Goal: Task Accomplishment & Management: Use online tool/utility

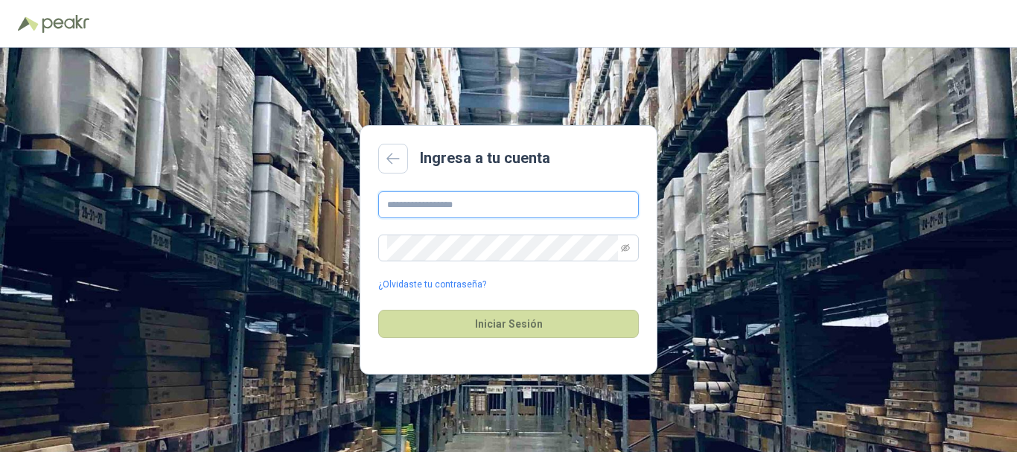
click at [426, 206] on input "text" at bounding box center [508, 204] width 261 height 27
type input "**********"
click at [630, 248] on span at bounding box center [508, 247] width 261 height 27
click at [625, 247] on icon "eye-invisible" at bounding box center [625, 247] width 9 height 7
click at [625, 247] on icon "eye" at bounding box center [625, 247] width 9 height 9
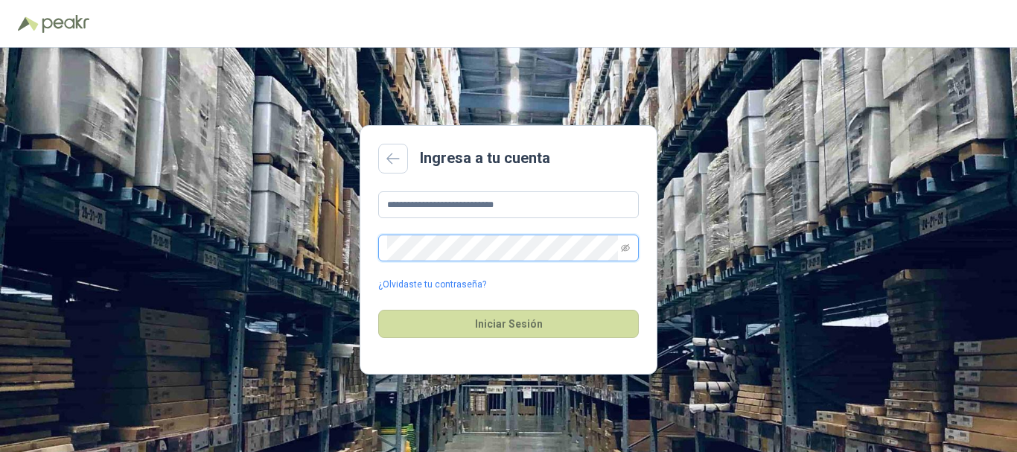
click at [378, 310] on button "Iniciar Sesión" at bounding box center [508, 324] width 261 height 28
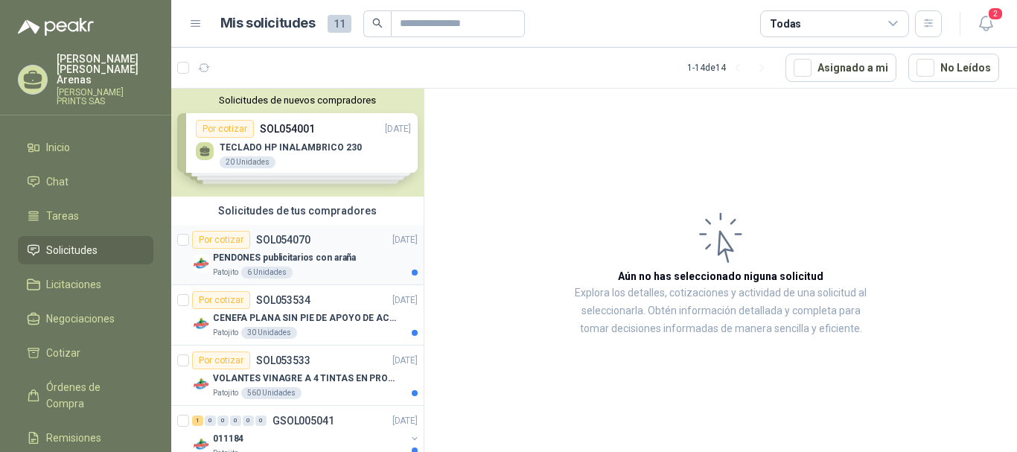
click at [320, 254] on p "PENDONES publicitarios con araña" at bounding box center [284, 258] width 143 height 14
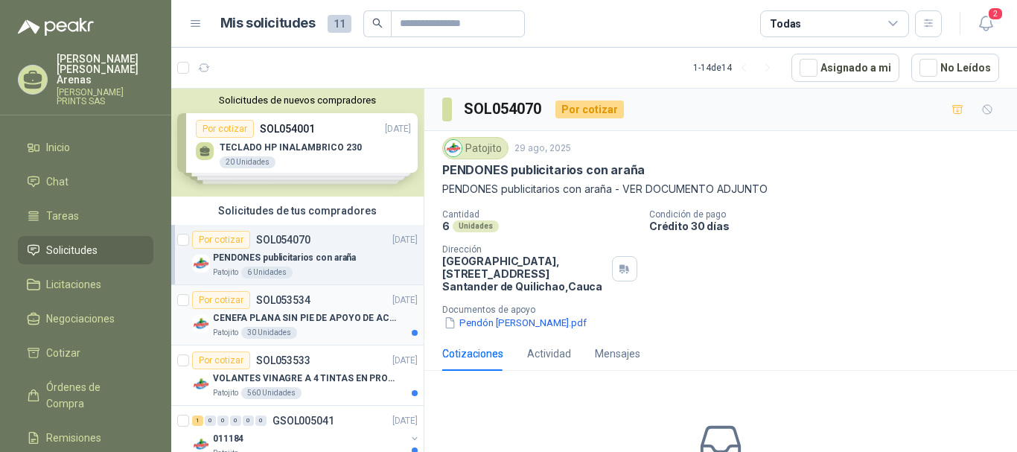
click at [293, 333] on div "30 Unidades" at bounding box center [269, 333] width 56 height 12
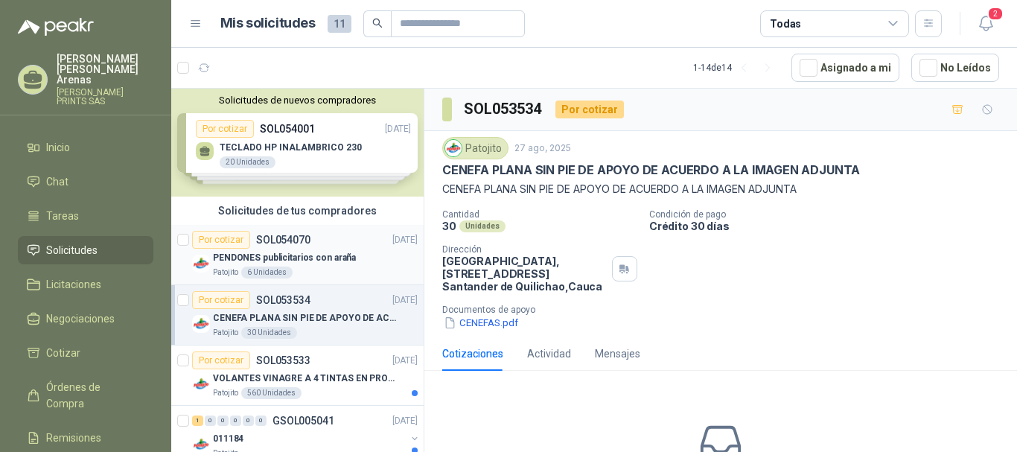
click at [267, 258] on p "PENDONES publicitarios con araña" at bounding box center [284, 258] width 143 height 14
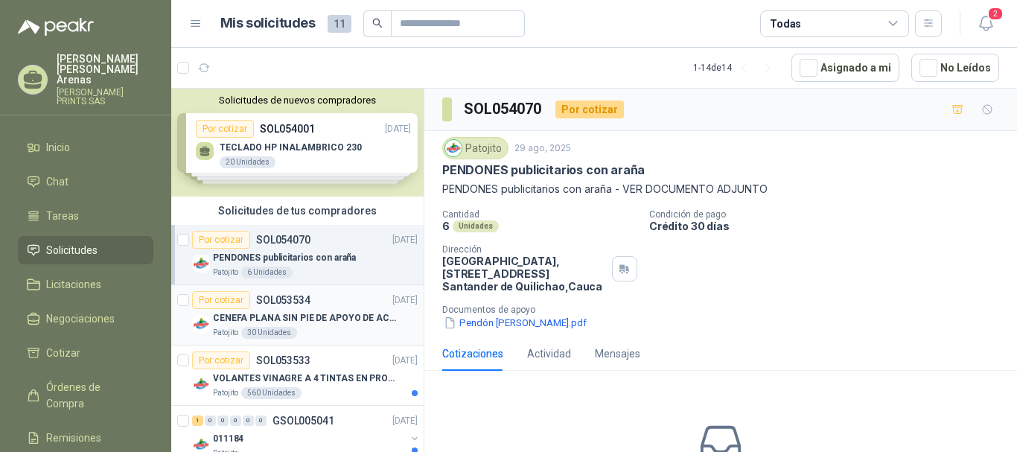
click at [237, 308] on div "Por cotizar" at bounding box center [221, 300] width 58 height 18
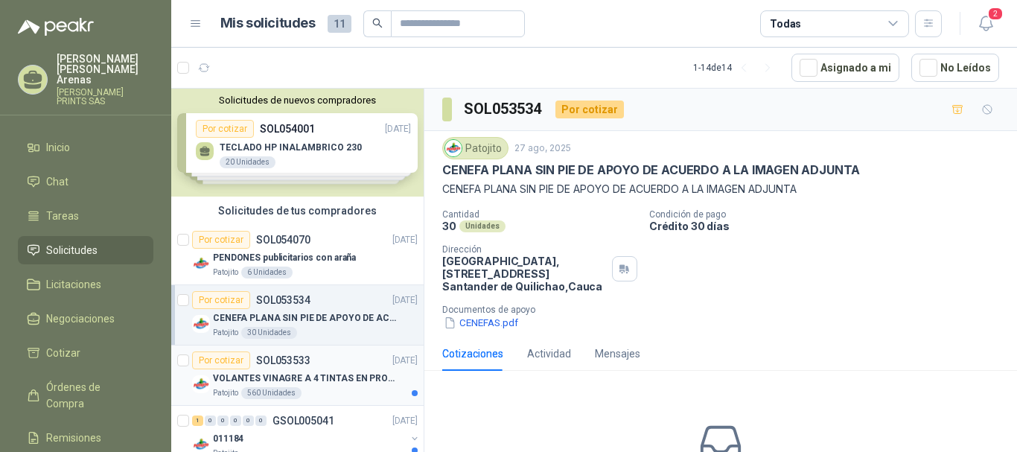
click at [310, 371] on p "VOLANTES VINAGRE A 4 TINTAS EN PROPALCOTE VER ARCHIVO ADJUNTO" at bounding box center [305, 378] width 185 height 14
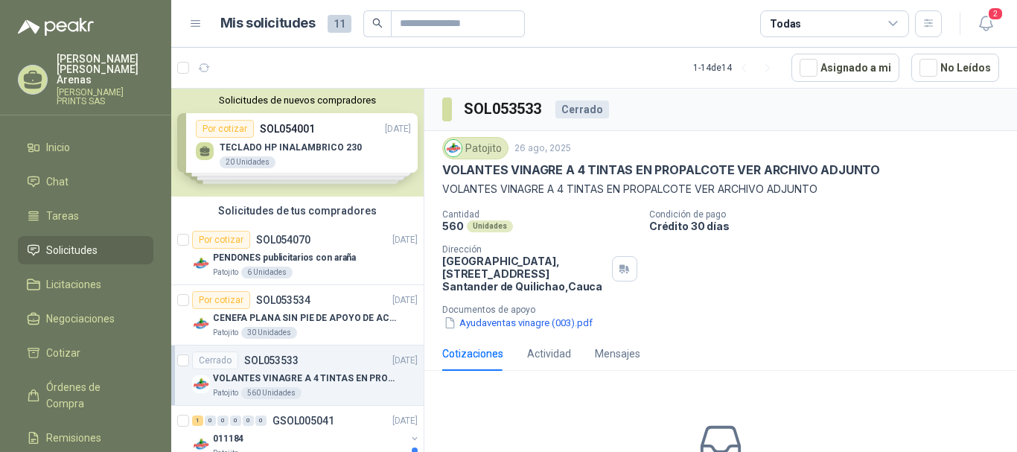
scroll to position [74, 0]
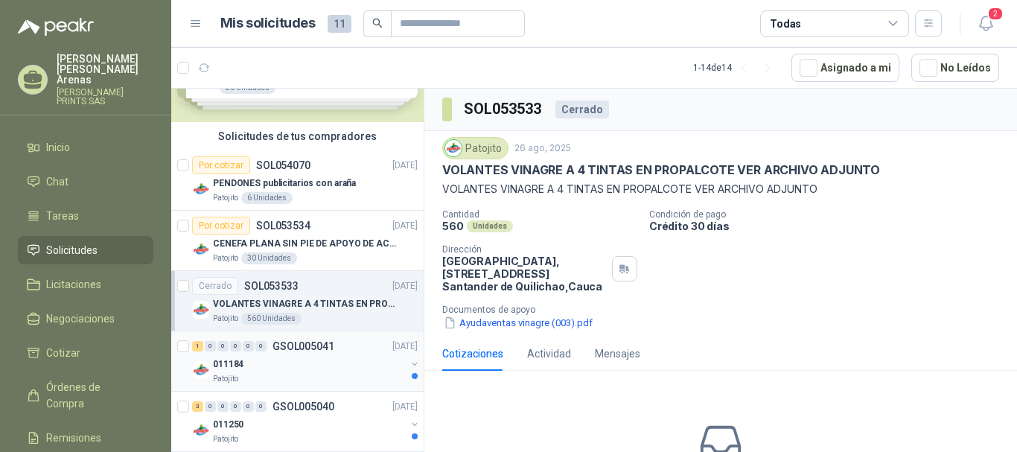
click at [295, 376] on div "Patojito" at bounding box center [309, 379] width 193 height 12
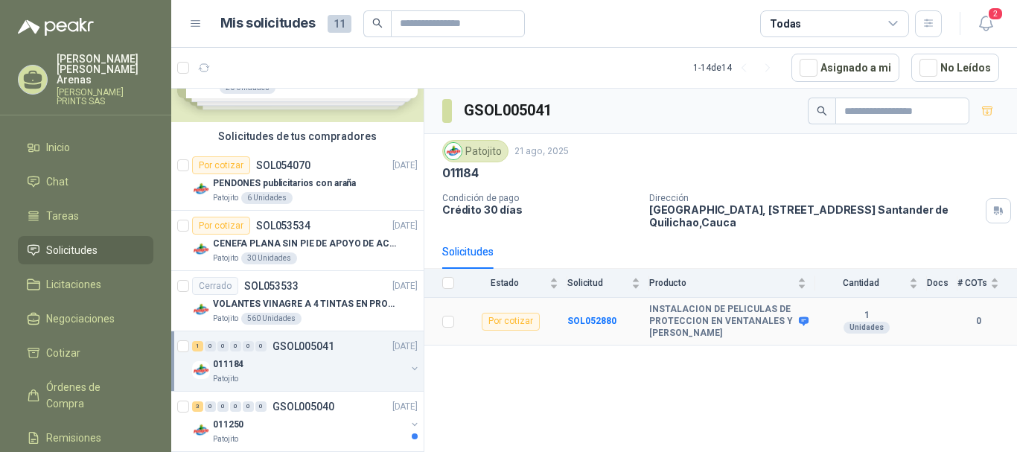
click at [529, 320] on div "Por cotizar" at bounding box center [511, 322] width 58 height 18
click at [511, 322] on div "Por cotizar" at bounding box center [511, 322] width 58 height 18
click at [491, 322] on div "Por cotizar" at bounding box center [511, 322] width 58 height 18
click at [521, 332] on td "Por cotizar" at bounding box center [515, 322] width 104 height 48
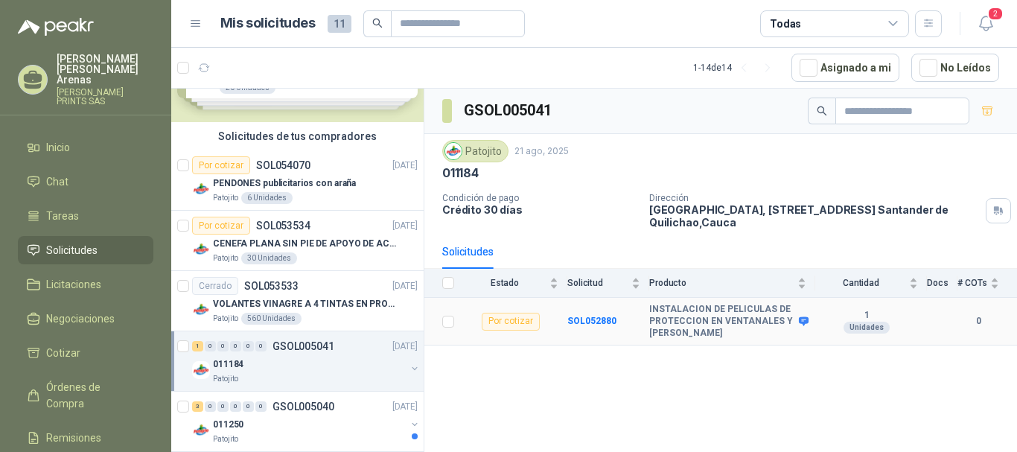
click at [520, 324] on div "Por cotizar" at bounding box center [511, 322] width 58 height 18
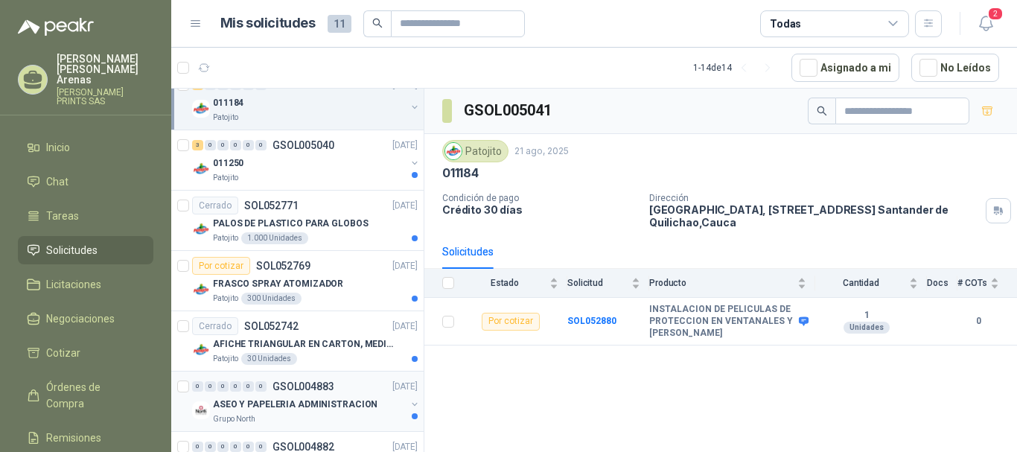
scroll to position [372, 0]
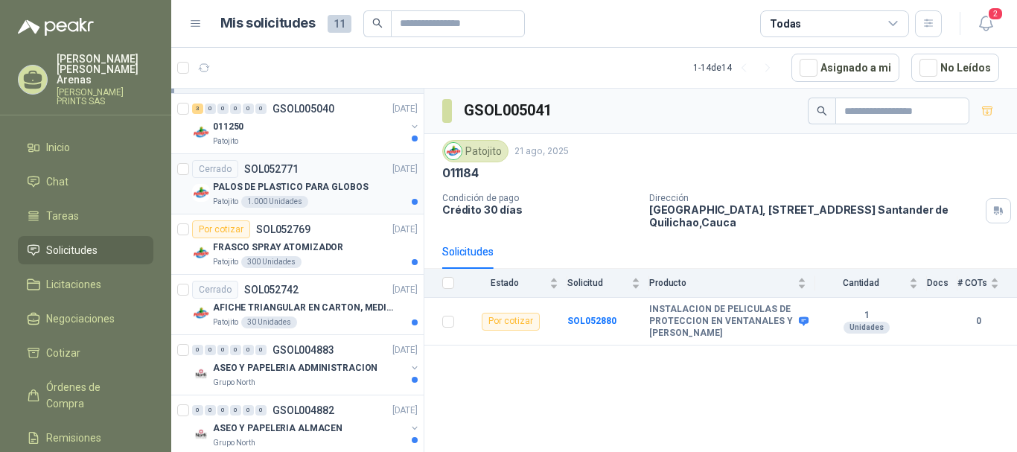
click at [239, 173] on div "Cerrado SOL052771" at bounding box center [245, 169] width 106 height 18
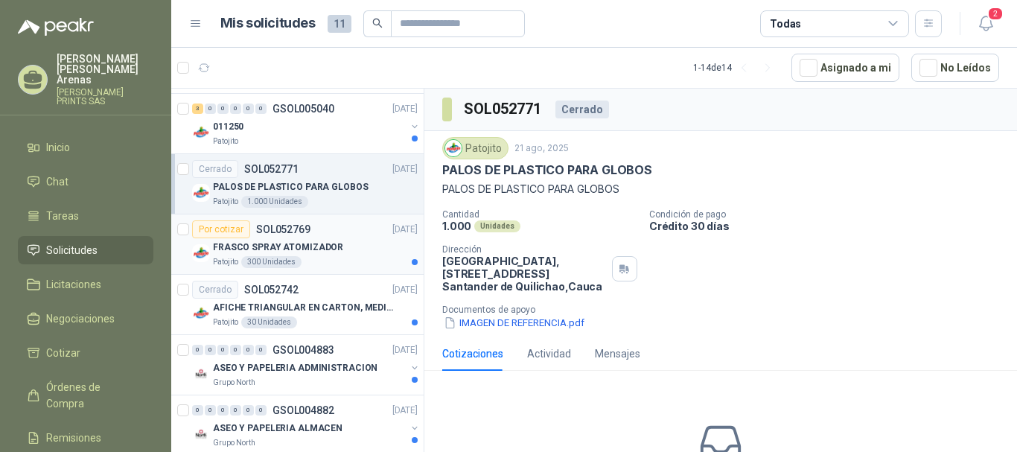
click at [236, 250] on p "FRASCO SPRAY ATOMIZADOR" at bounding box center [278, 247] width 130 height 14
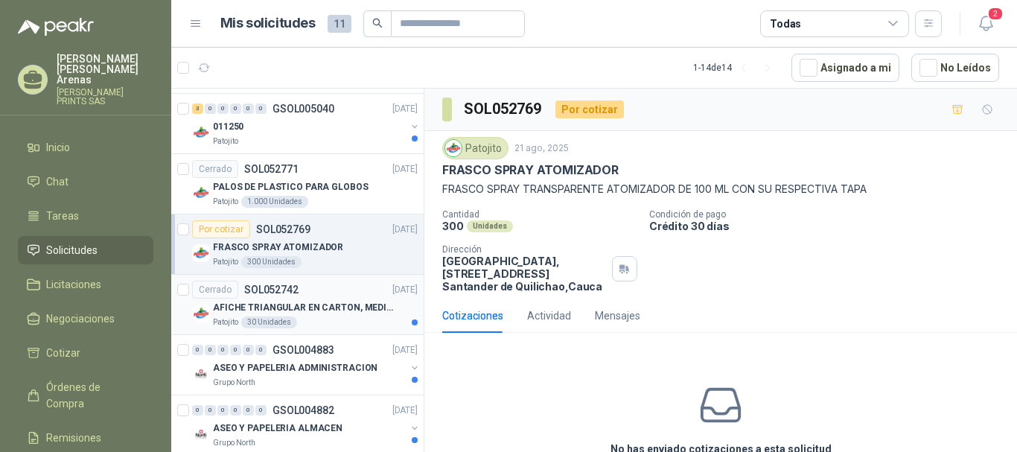
click at [240, 307] on p "AFICHE TRIANGULAR EN CARTON, MEDIDAS 30 CM X 45 CM" at bounding box center [305, 308] width 185 height 14
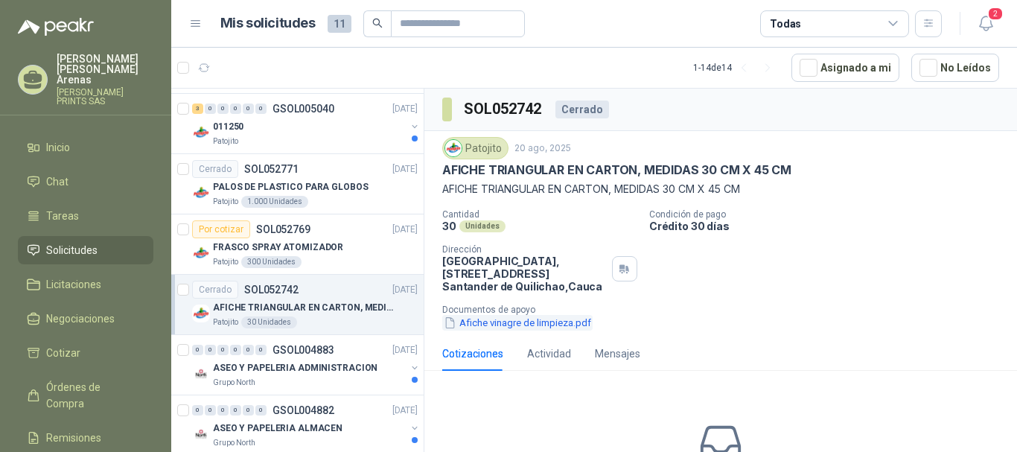
click at [481, 327] on button "Afiche vinagre de limpieza.pdf" at bounding box center [517, 323] width 150 height 16
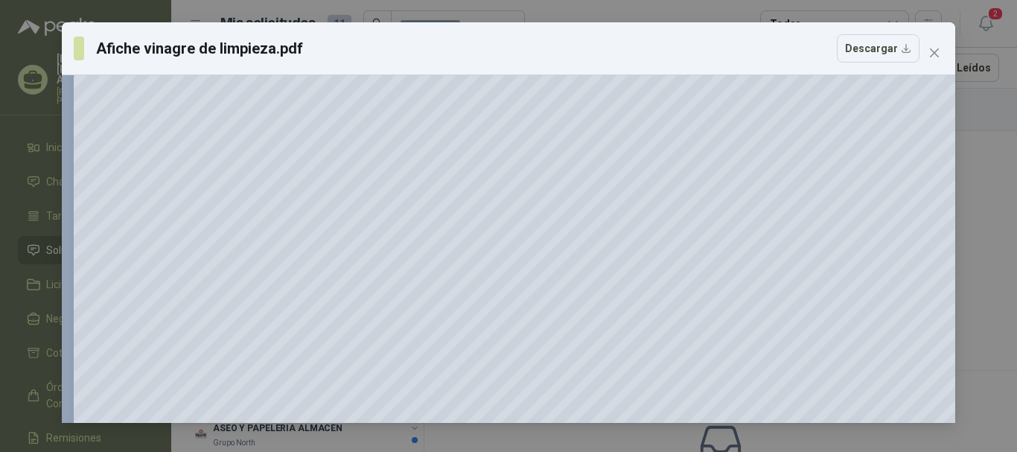
scroll to position [1348, 0]
click at [936, 48] on icon "close" at bounding box center [934, 53] width 12 height 12
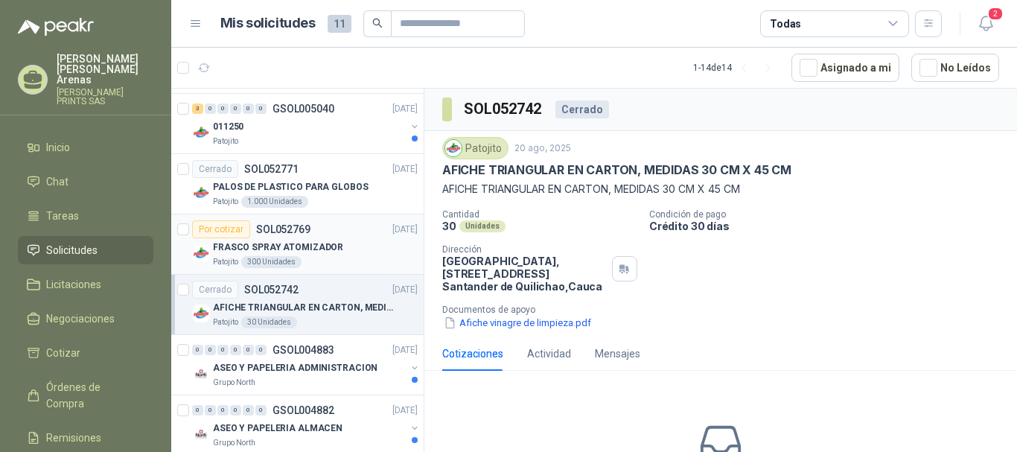
click at [283, 246] on p "FRASCO SPRAY ATOMIZADOR" at bounding box center [278, 247] width 130 height 14
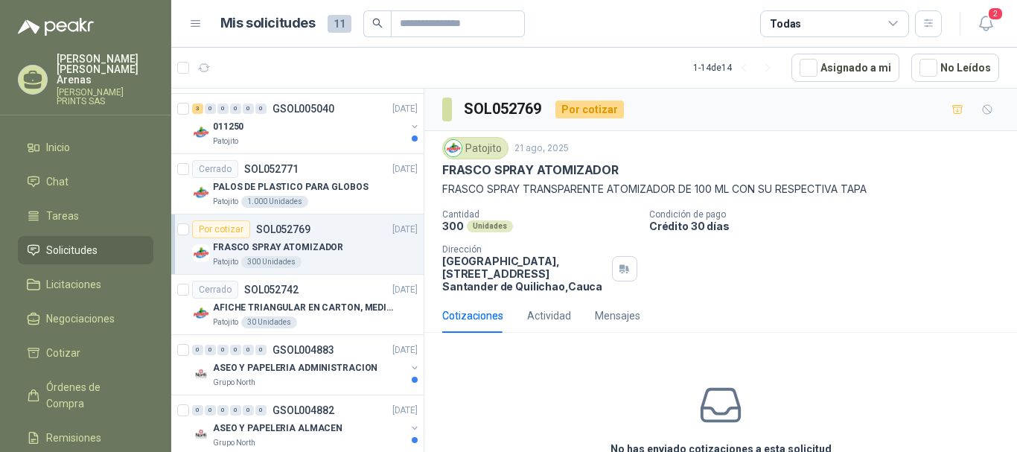
click at [584, 109] on div "Por cotizar" at bounding box center [589, 109] width 68 height 18
click at [585, 115] on div "Por cotizar" at bounding box center [589, 109] width 68 height 18
click at [589, 109] on div "Por cotizar" at bounding box center [589, 109] width 68 height 18
click at [592, 116] on div "Por cotizar" at bounding box center [589, 109] width 68 height 18
click at [595, 115] on div "Por cotizar" at bounding box center [589, 109] width 68 height 18
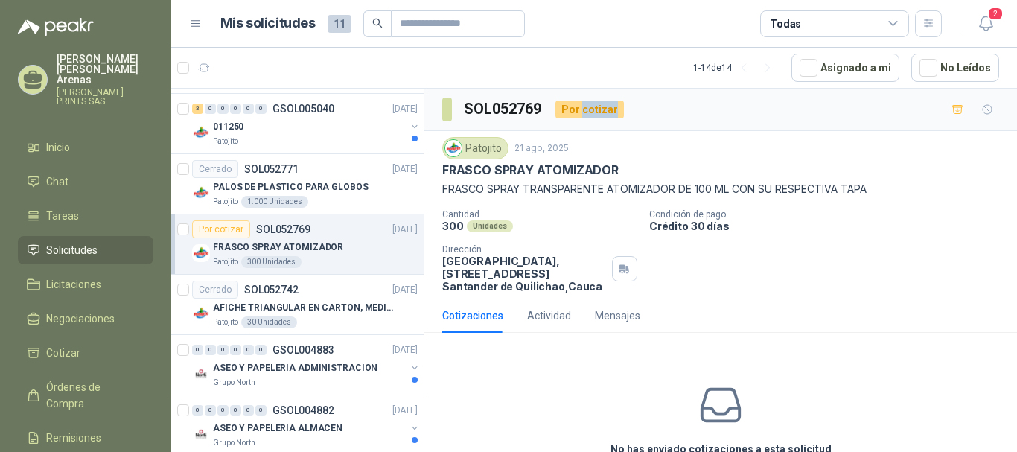
click at [595, 115] on div "Por cotizar" at bounding box center [589, 109] width 68 height 18
click at [606, 117] on div "Por cotizar" at bounding box center [589, 109] width 68 height 18
click at [595, 111] on div "Por cotizar" at bounding box center [589, 109] width 68 height 18
click at [595, 114] on div "Por cotizar" at bounding box center [589, 109] width 68 height 18
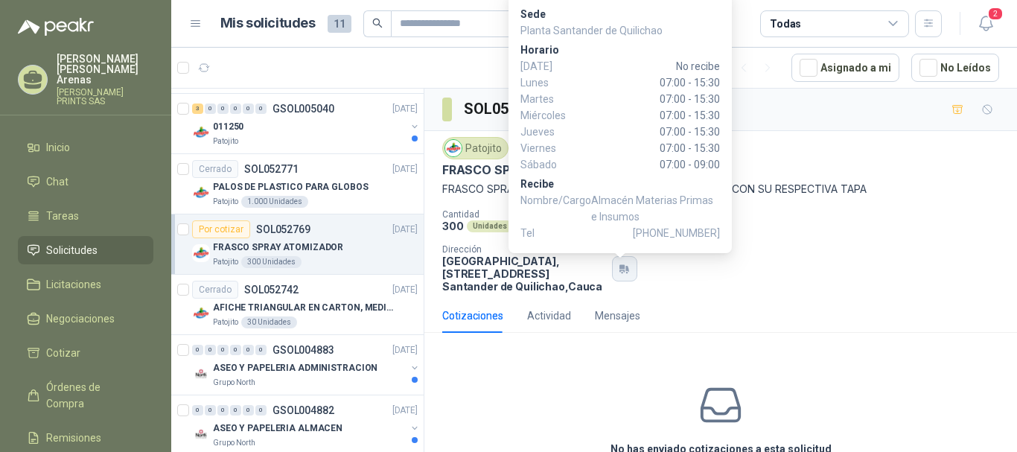
click at [626, 269] on icon "button" at bounding box center [627, 269] width 3 height 6
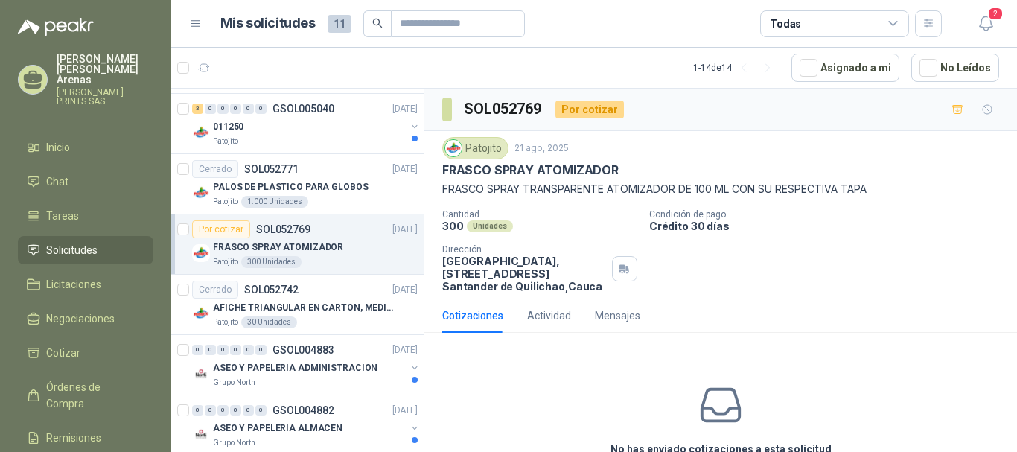
click at [657, 300] on div "Cotizaciones Actividad Mensajes" at bounding box center [720, 315] width 557 height 34
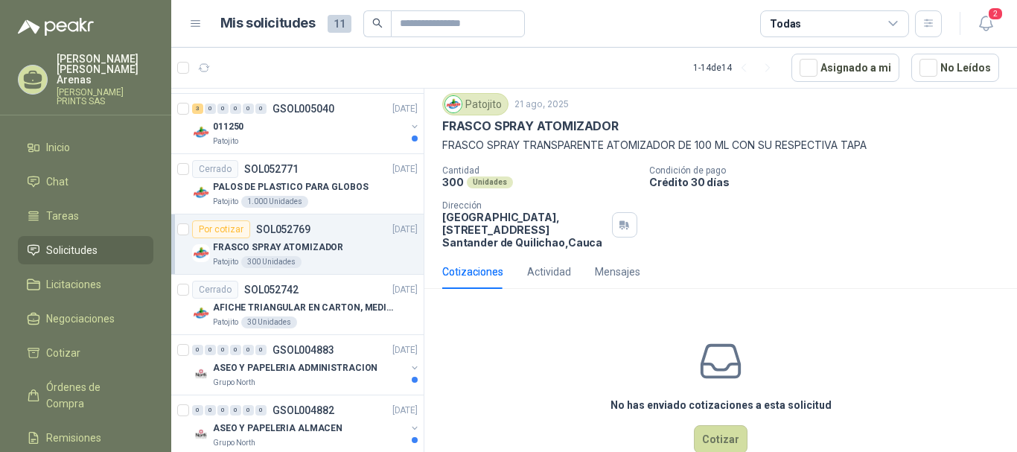
scroll to position [78, 0]
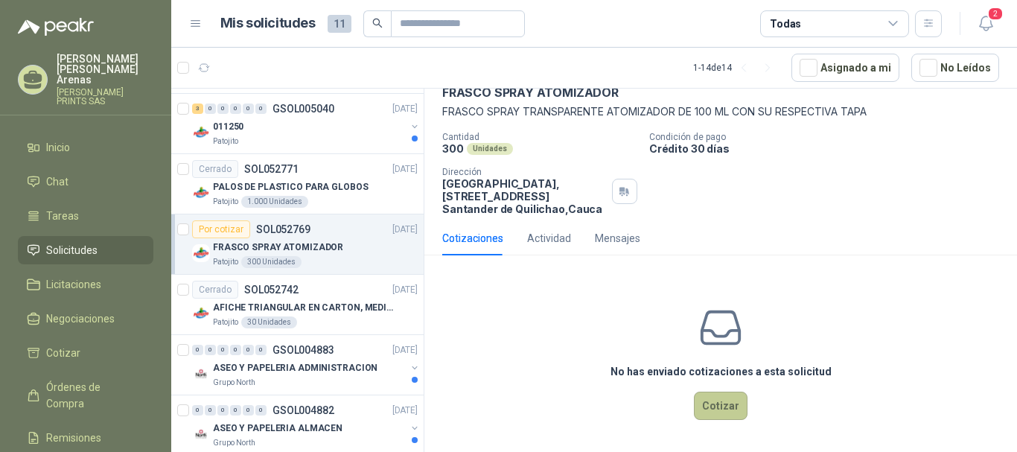
click at [720, 406] on button "Cotizar" at bounding box center [721, 406] width 54 height 28
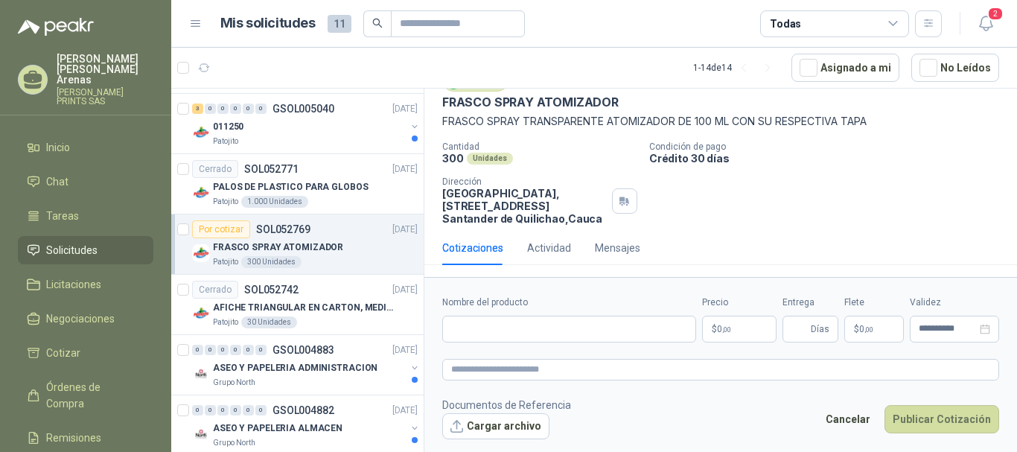
scroll to position [68, 0]
click at [288, 241] on p "FRASCO SPRAY ATOMIZADOR" at bounding box center [278, 247] width 130 height 14
click at [213, 222] on div "Por cotizar" at bounding box center [221, 229] width 58 height 18
click at [218, 226] on div "Por cotizar" at bounding box center [221, 229] width 58 height 18
click at [283, 229] on p "SOL052769" at bounding box center [283, 229] width 54 height 10
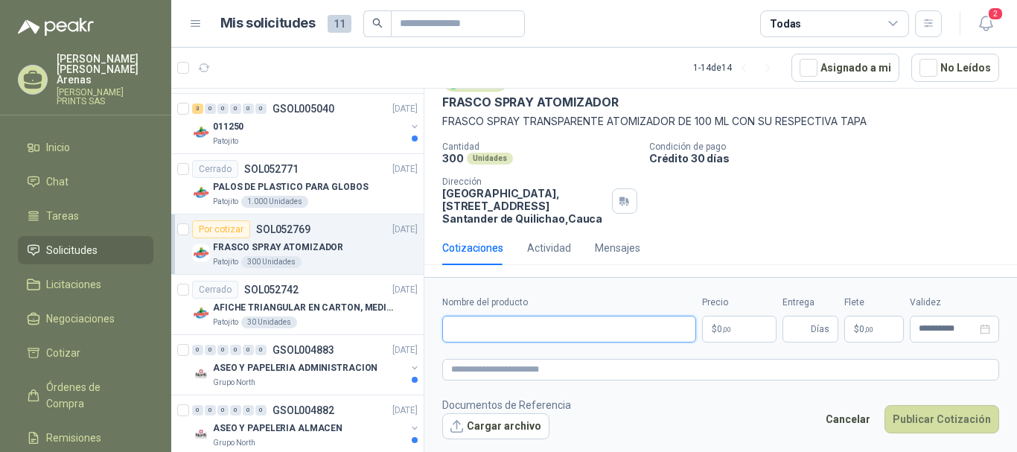
click at [513, 329] on input "Nombre del producto" at bounding box center [569, 329] width 254 height 27
click at [474, 422] on button "Cargar archivo" at bounding box center [495, 426] width 107 height 27
click at [291, 170] on p "SOL052771" at bounding box center [271, 169] width 54 height 10
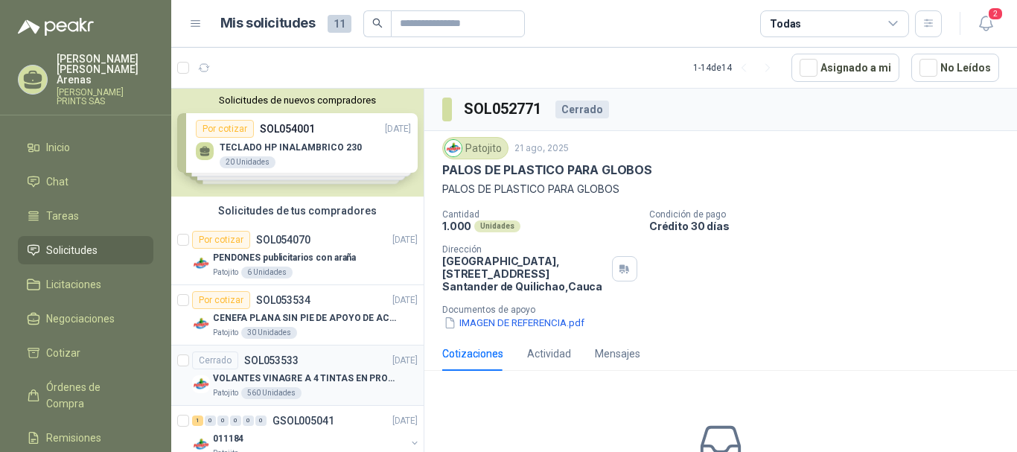
click at [290, 390] on div "560 Unidades" at bounding box center [271, 393] width 60 height 12
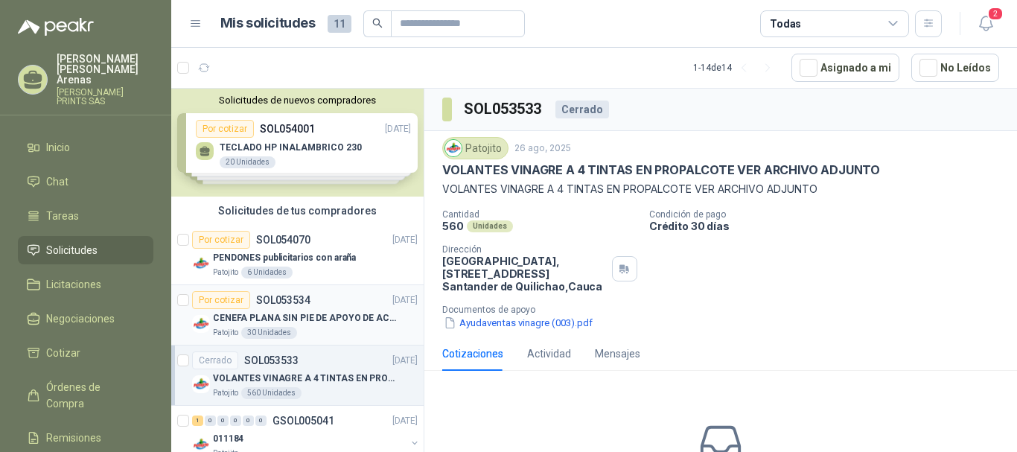
click at [309, 309] on div "CENEFA PLANA SIN PIE DE APOYO DE ACUERDO A LA IMAGEN ADJUNTA" at bounding box center [315, 318] width 205 height 18
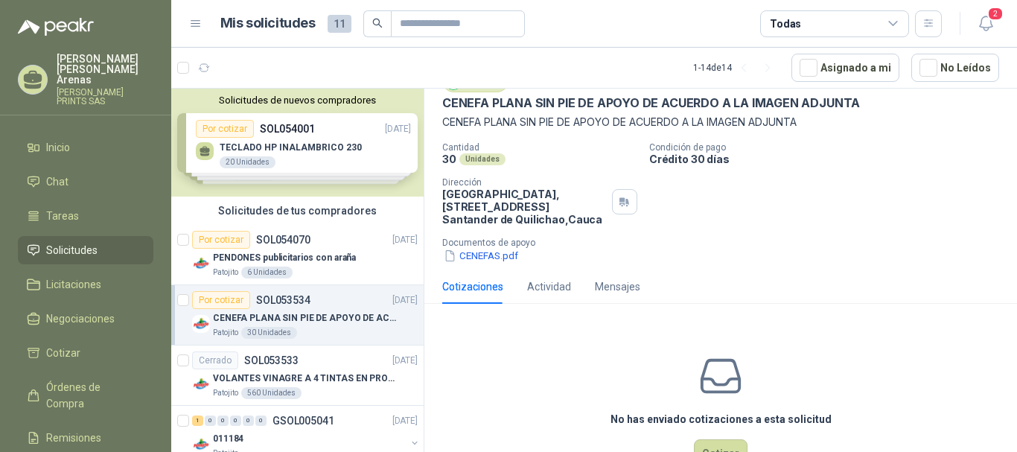
scroll to position [41, 0]
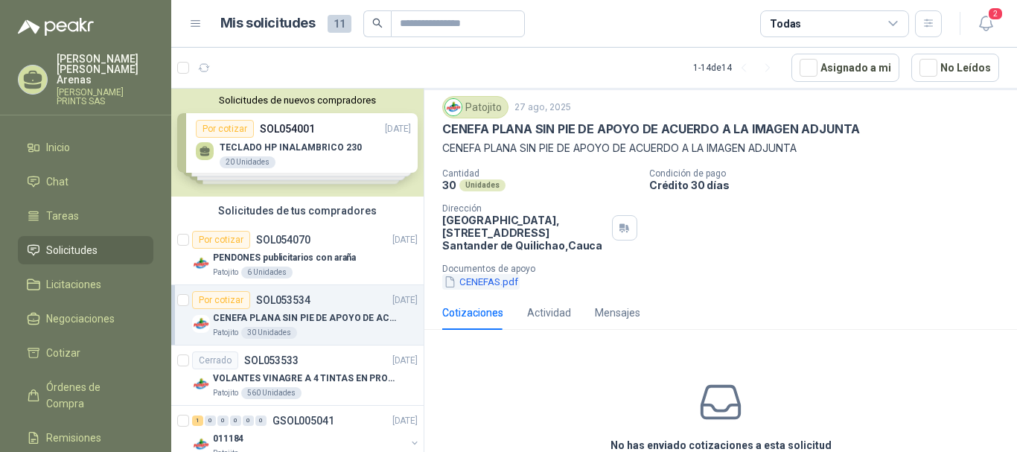
click at [495, 283] on button "CENEFAS.pdf" at bounding box center [480, 282] width 77 height 16
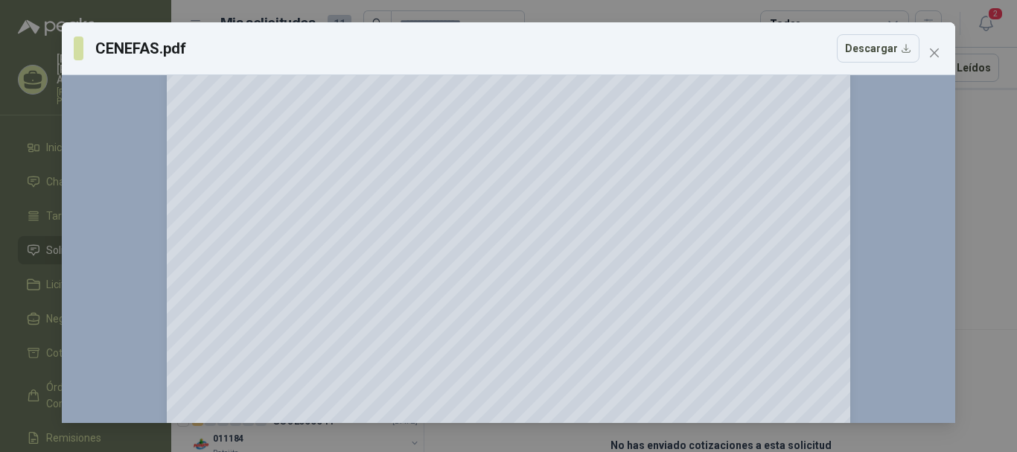
scroll to position [114, 0]
click at [930, 51] on icon "close" at bounding box center [934, 53] width 12 height 12
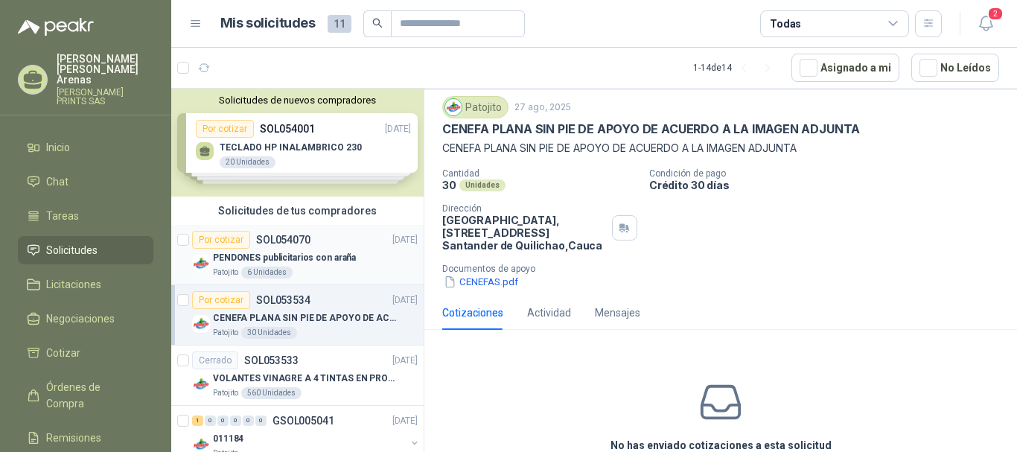
click at [314, 251] on p "PENDONES publicitarios con araña" at bounding box center [284, 258] width 143 height 14
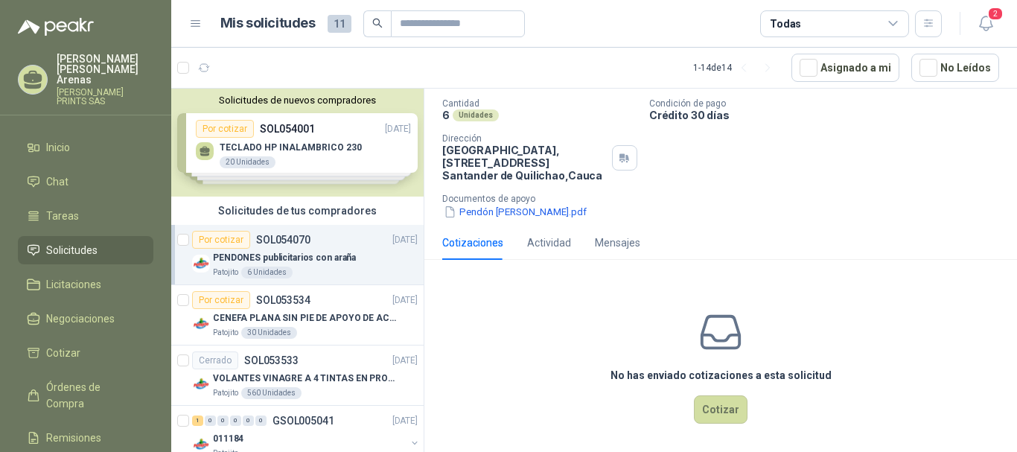
scroll to position [115, 0]
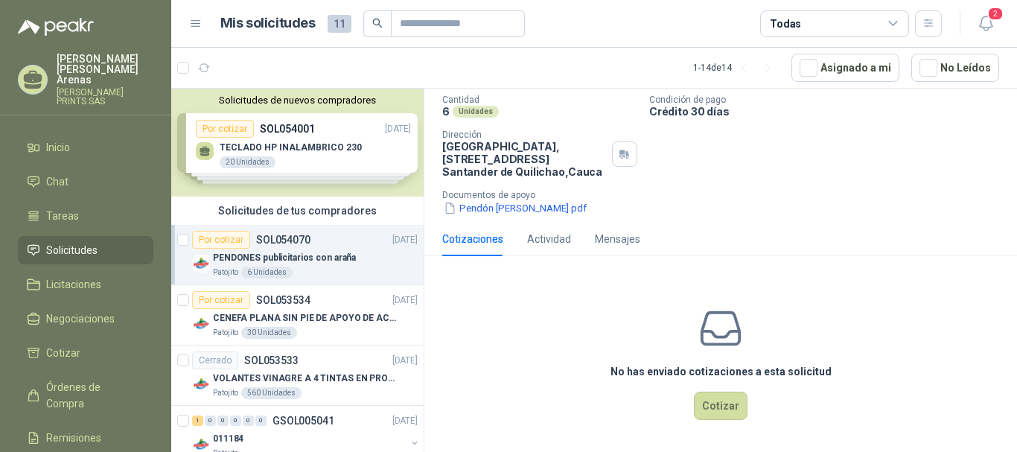
click at [270, 150] on div "Solicitudes de nuevos compradores Por cotizar SOL054001 [DATE] TECLADO HP INALA…" at bounding box center [297, 143] width 252 height 108
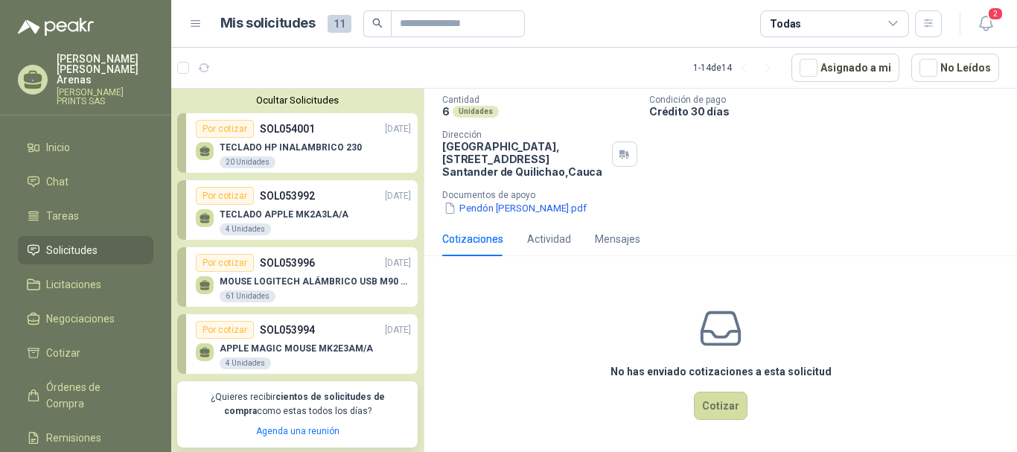
click at [107, 242] on li "Solicitudes" at bounding box center [86, 250] width 118 height 16
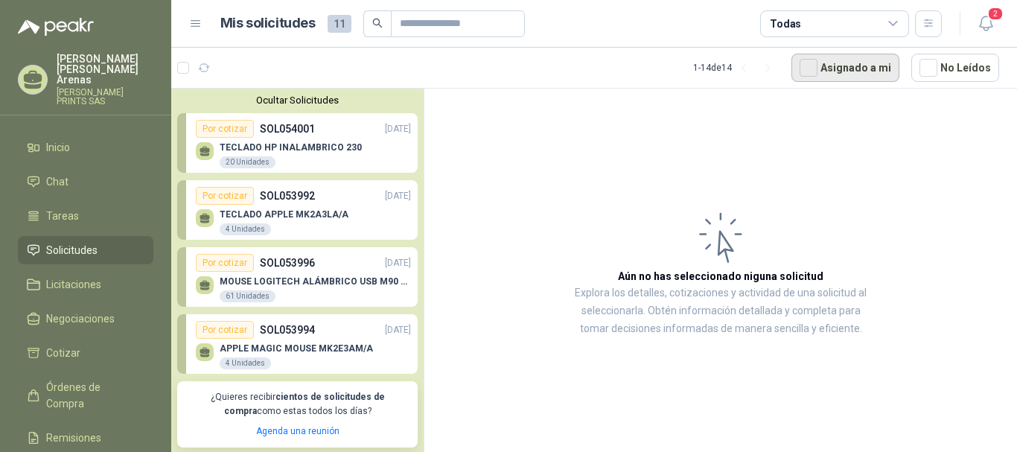
click at [865, 71] on button "Asignado a mi" at bounding box center [845, 68] width 108 height 28
click at [319, 162] on div "TECLADO HP INALAMBRICO 230 20 Unidades" at bounding box center [291, 155] width 142 height 27
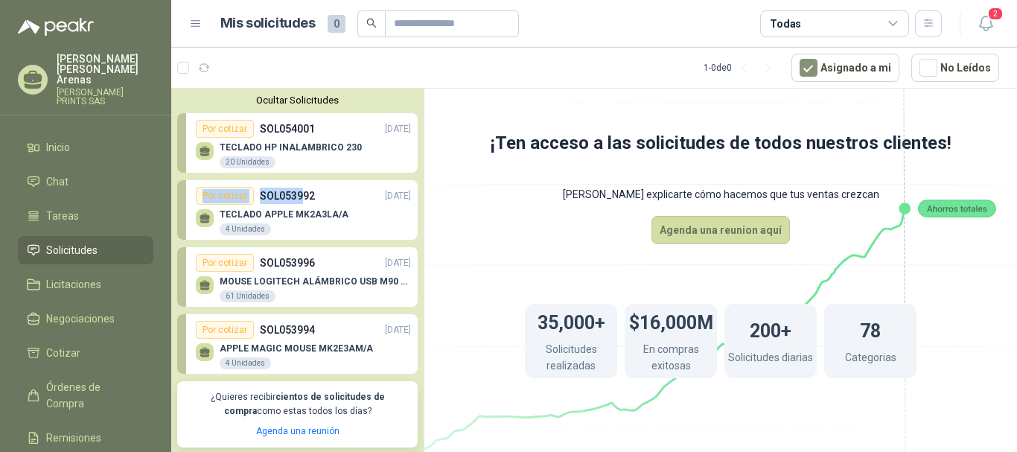
drag, startPoint x: 293, startPoint y: 176, endPoint x: 303, endPoint y: 208, distance: 34.4
click at [301, 202] on div "Ocultar Solicitudes Por cotizar SOL054001 [DATE] TECLADO HP INALAMBRICO 230 20…" at bounding box center [297, 271] width 252 height 365
click at [303, 208] on div "TECLADO APPLE MK2A3LA/A 4 Unidades" at bounding box center [303, 220] width 215 height 31
click at [315, 217] on p "TECLADO APPLE MK2A3LA/A" at bounding box center [284, 214] width 129 height 10
click at [318, 210] on p "TECLADO APPLE MK2A3LA/A" at bounding box center [284, 214] width 129 height 10
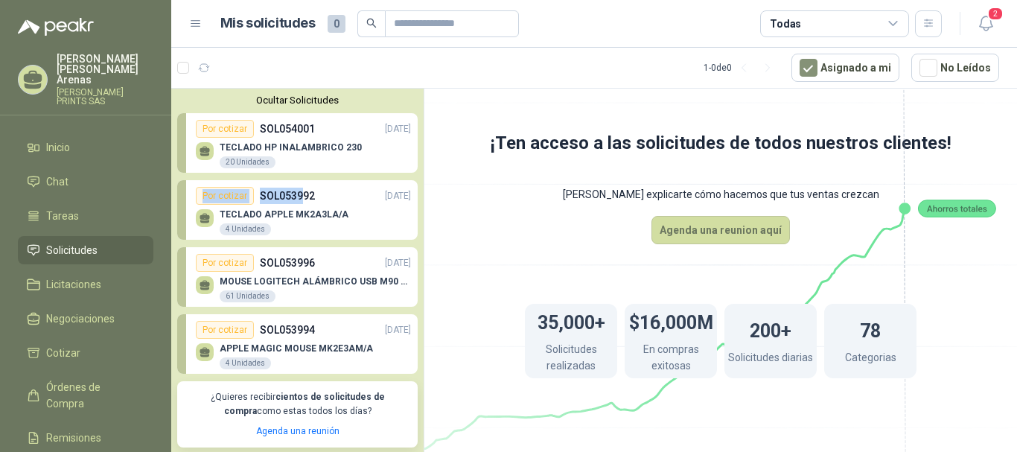
drag, startPoint x: 331, startPoint y: 210, endPoint x: 344, endPoint y: 195, distance: 19.5
click at [333, 210] on p "TECLADO APPLE MK2A3LA/A" at bounding box center [284, 214] width 129 height 10
click at [298, 272] on div "Por cotizar SOL053996 [DATE]" at bounding box center [303, 263] width 215 height 18
click at [304, 356] on div "APPLE MAGIC MOUSE MK2E3AM/A 4 Unidades" at bounding box center [296, 356] width 153 height 27
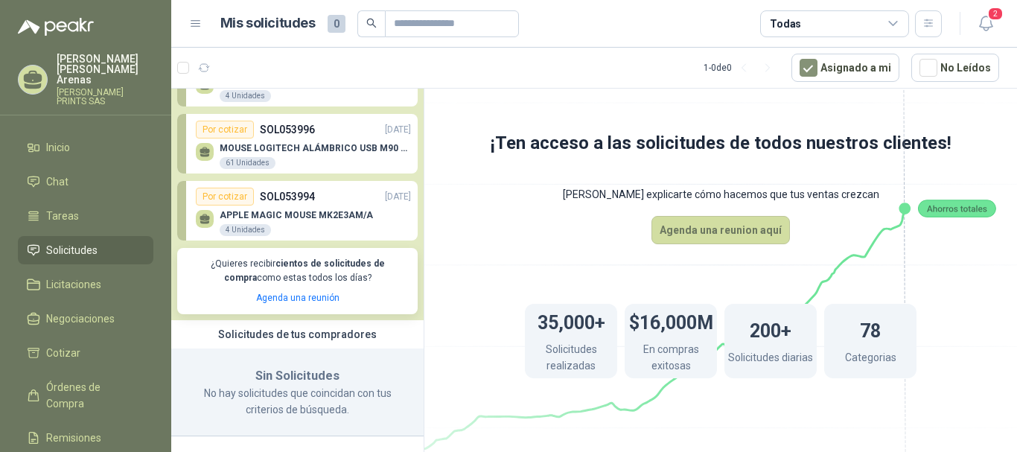
scroll to position [134, 0]
click at [508, 199] on icon at bounding box center [721, 253] width 834 height 703
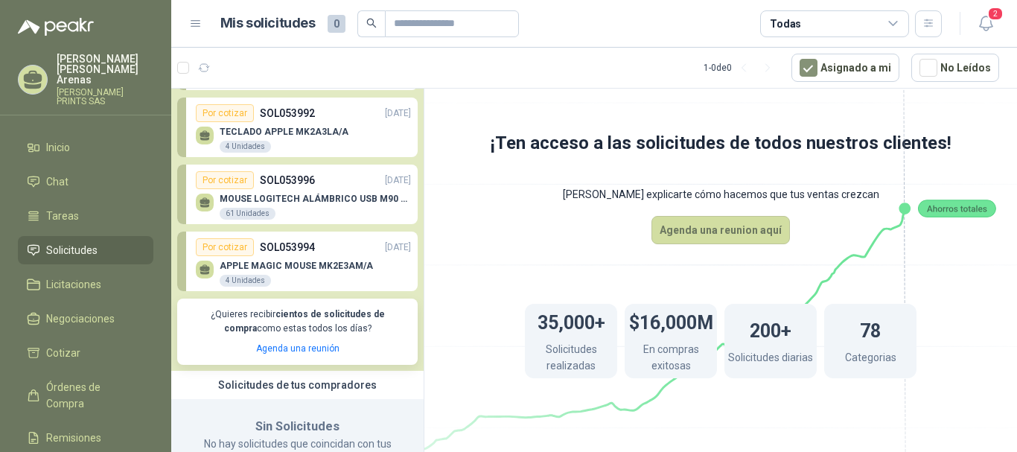
scroll to position [0, 0]
